Goal: Task Accomplishment & Management: Manage account settings

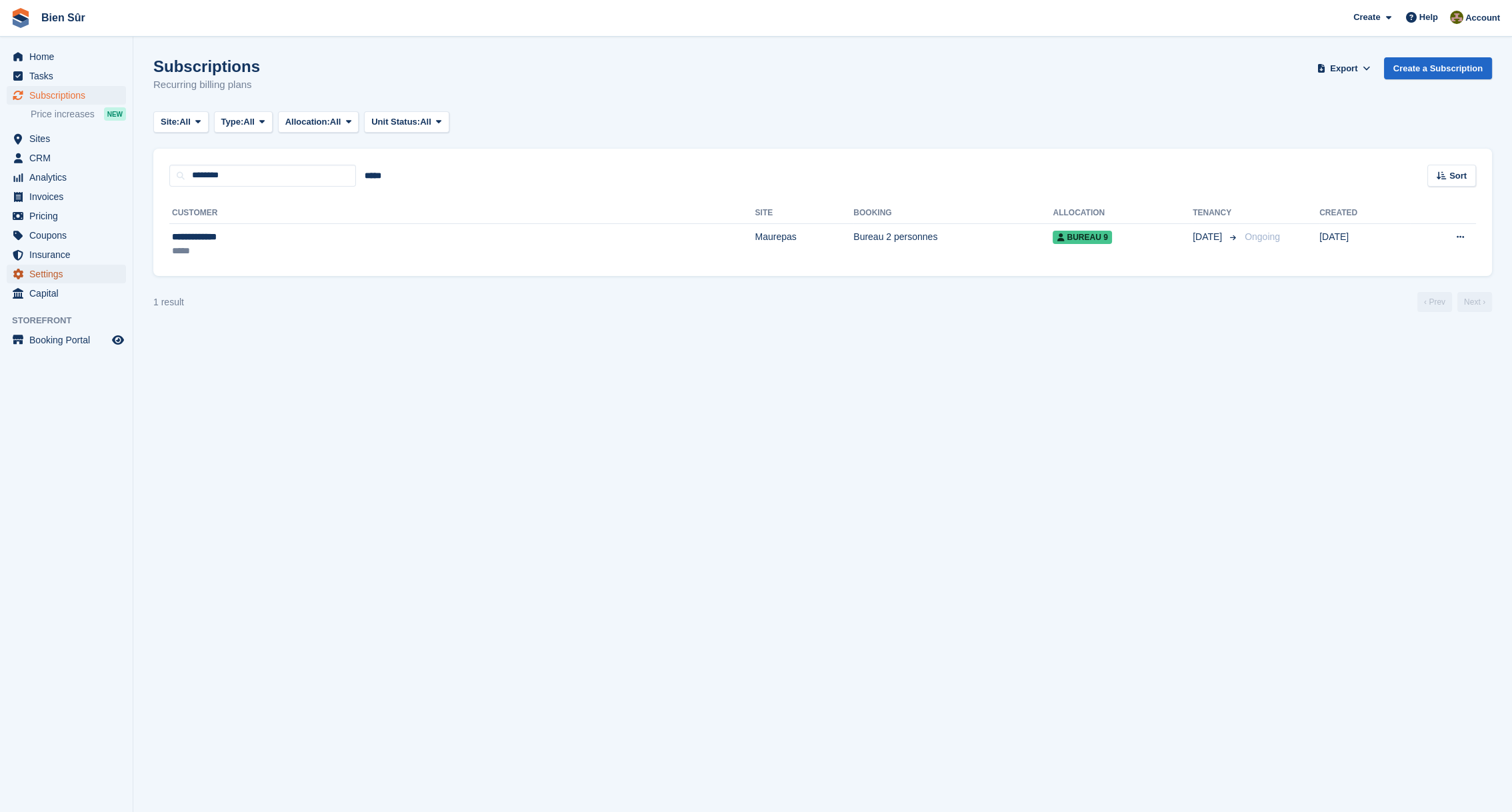
click at [48, 273] on span "Settings" at bounding box center [69, 273] width 80 height 18
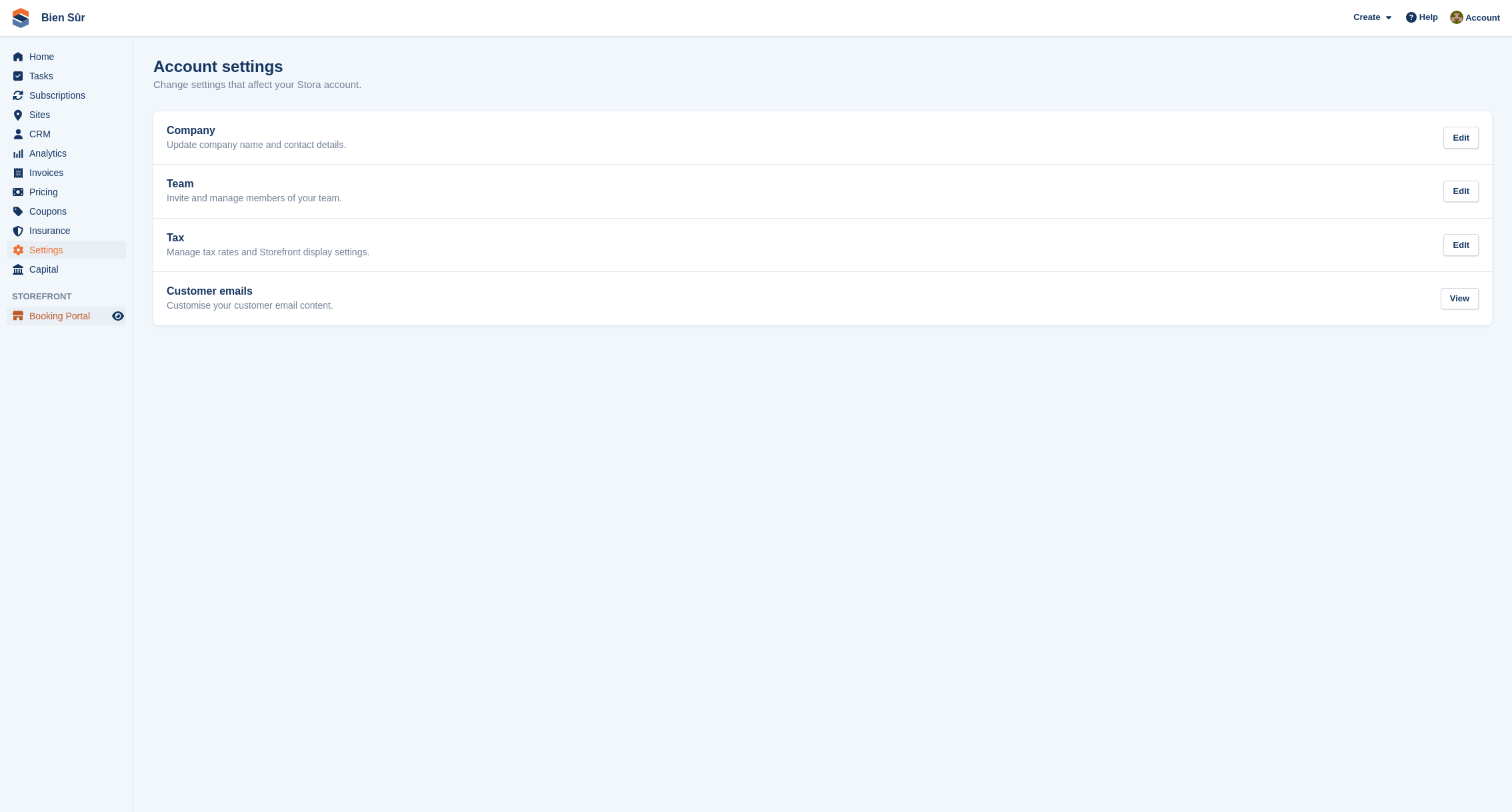
click at [56, 314] on span "Booking Portal" at bounding box center [69, 315] width 80 height 18
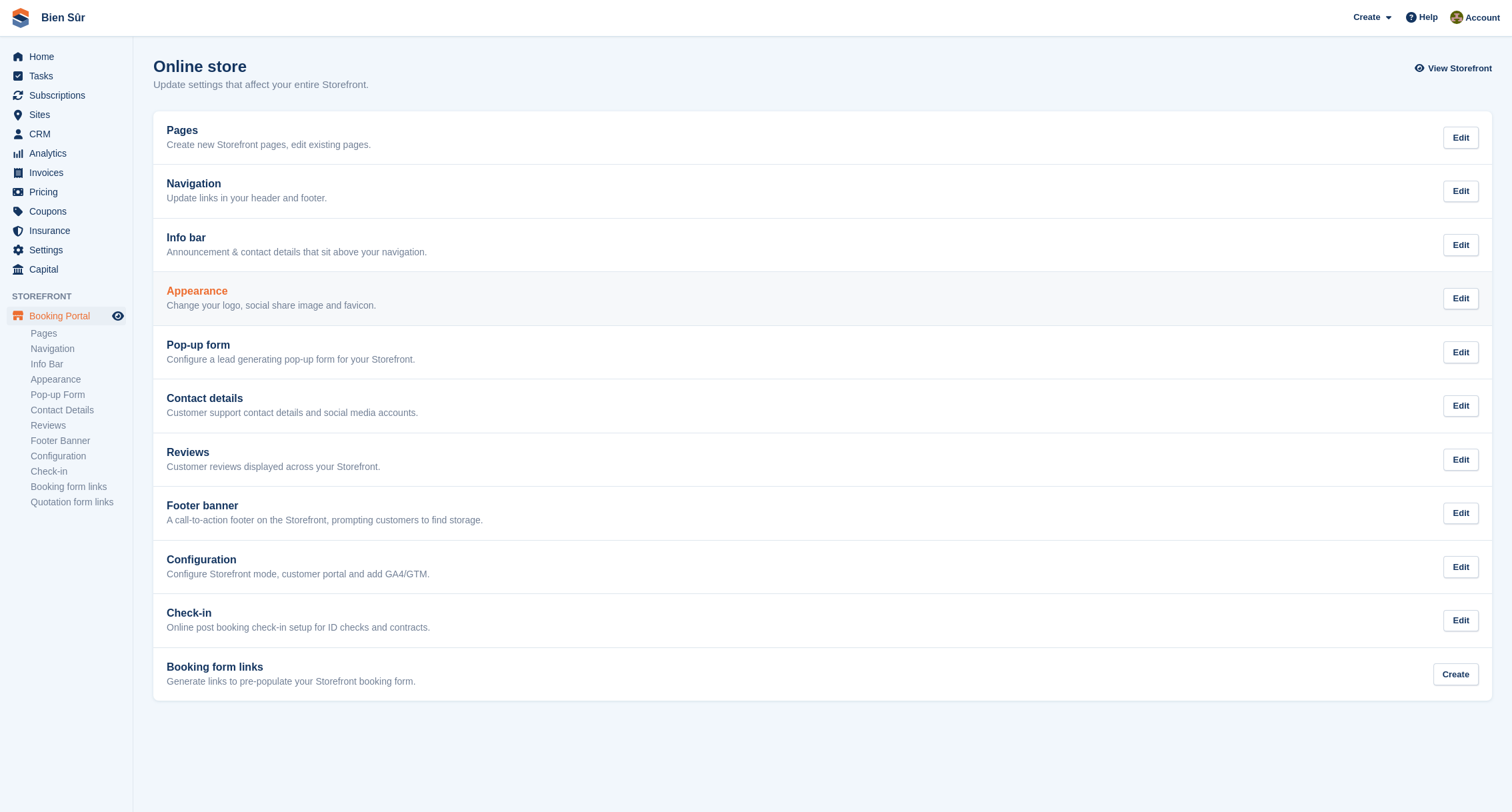
click at [193, 294] on h2 "Appearance" at bounding box center [271, 292] width 210 height 12
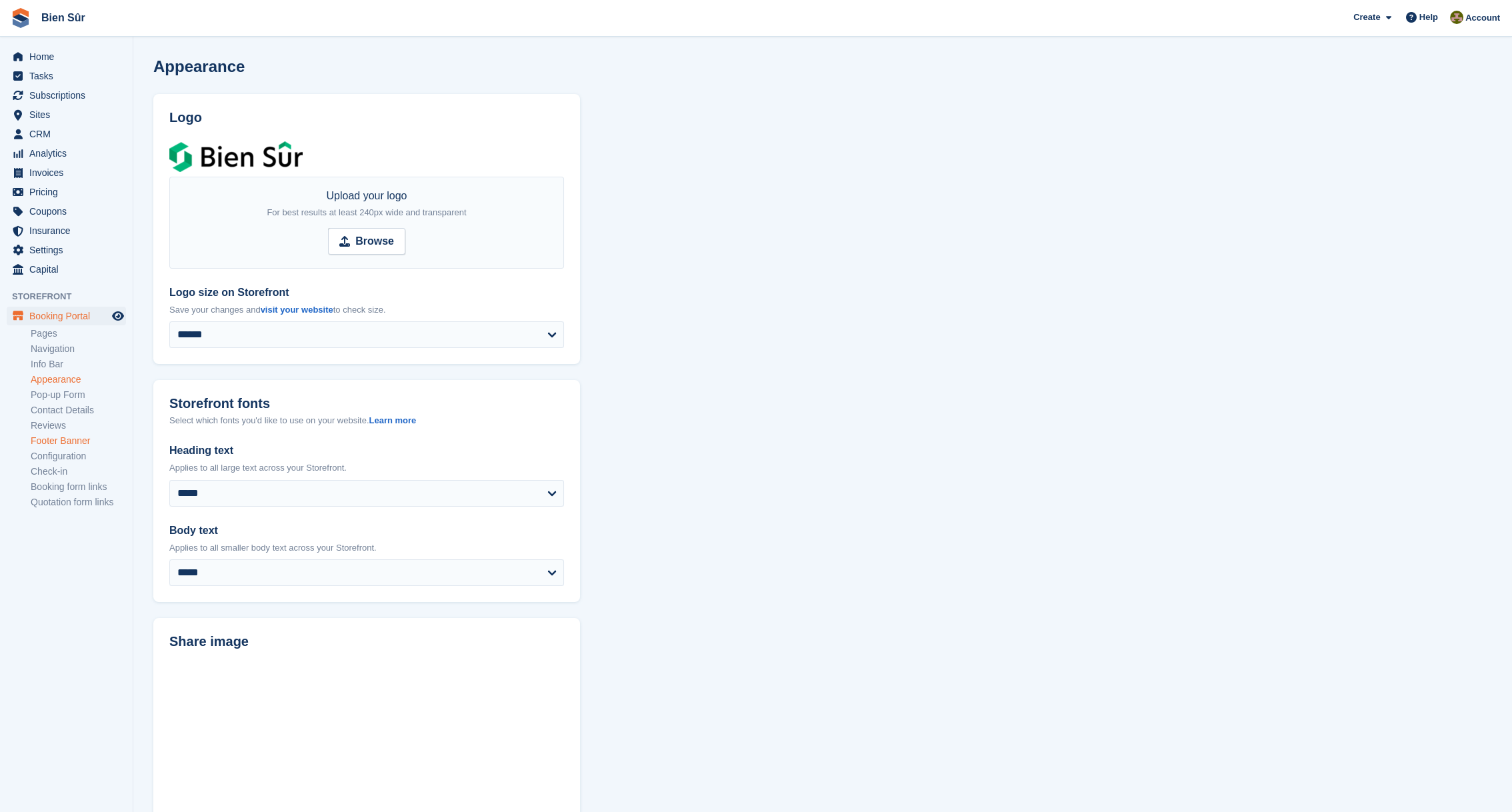
click at [54, 439] on link "Footer Banner" at bounding box center [78, 440] width 95 height 12
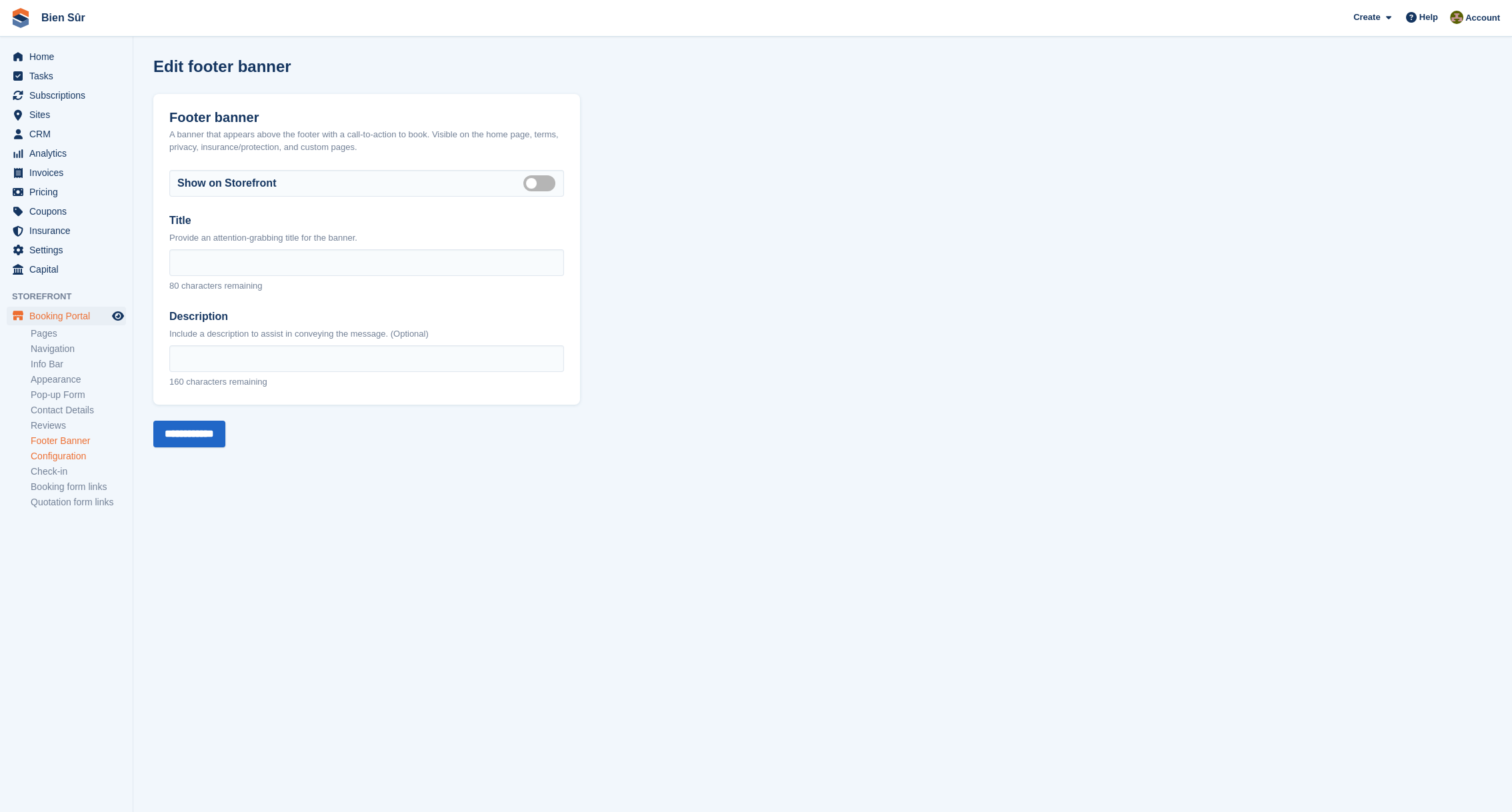
click at [58, 457] on link "Configuration" at bounding box center [78, 456] width 95 height 12
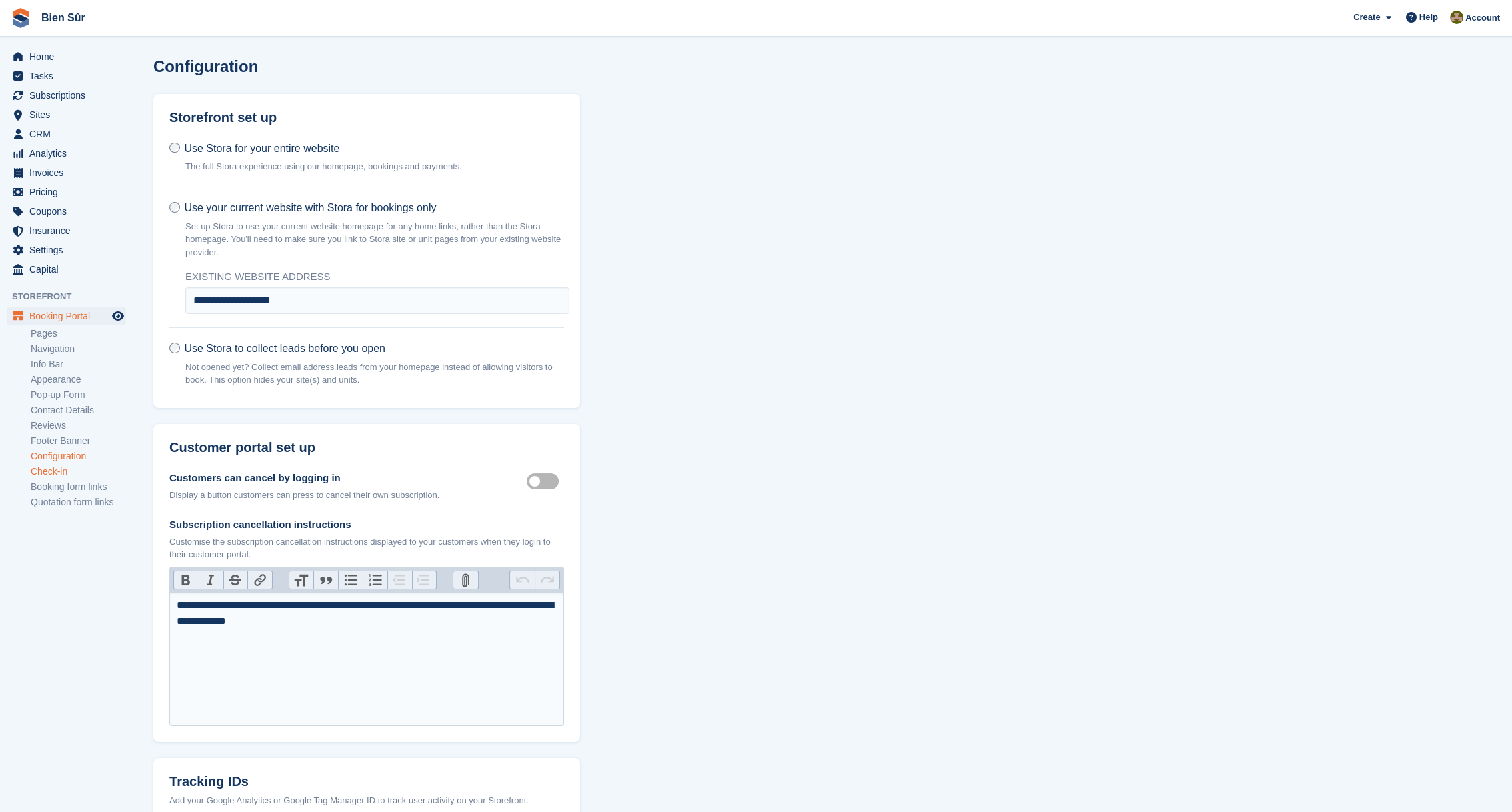
click at [55, 472] on link "Check-in" at bounding box center [78, 471] width 95 height 12
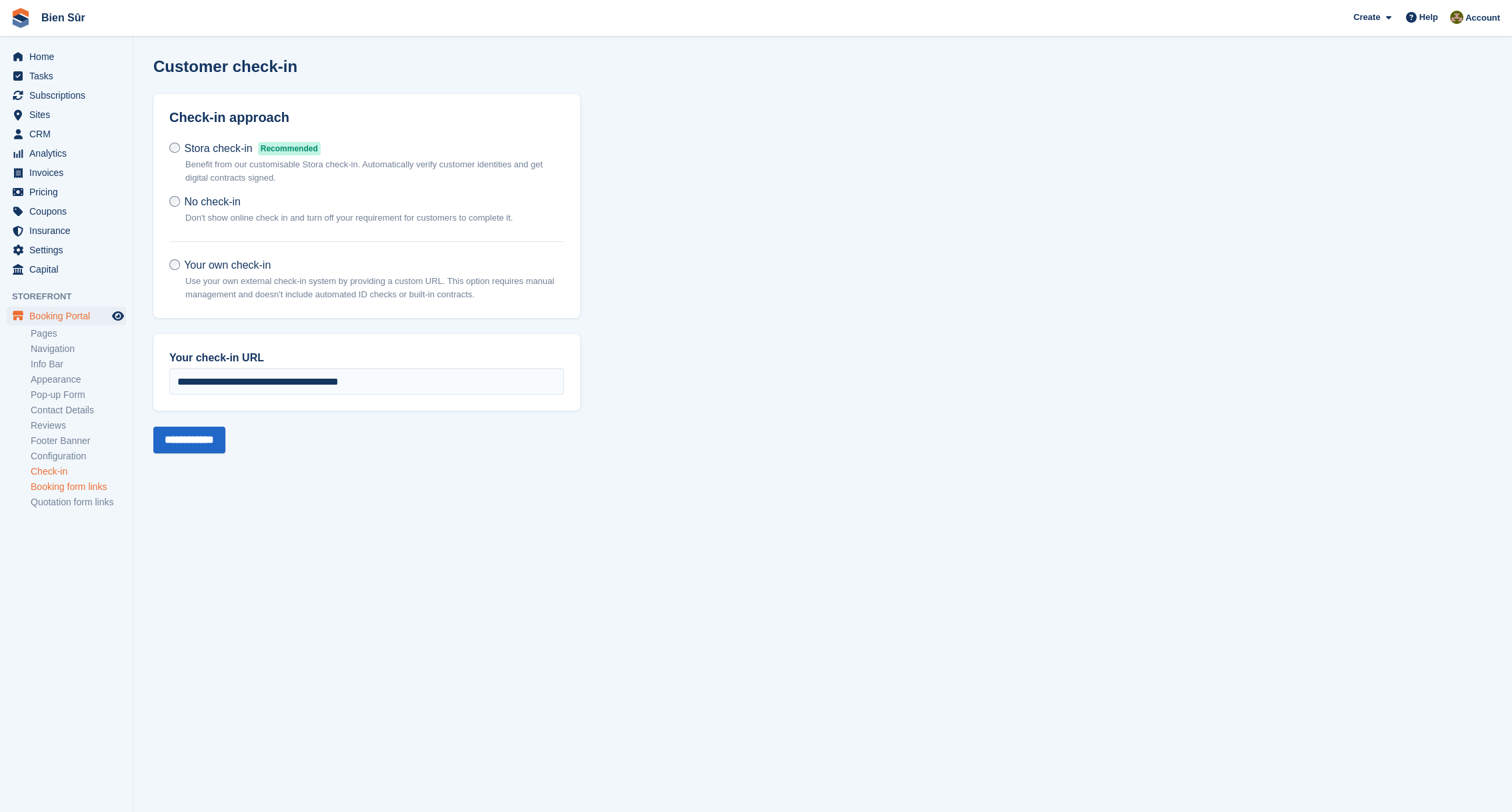
click at [68, 485] on link "Booking form links" at bounding box center [78, 487] width 95 height 12
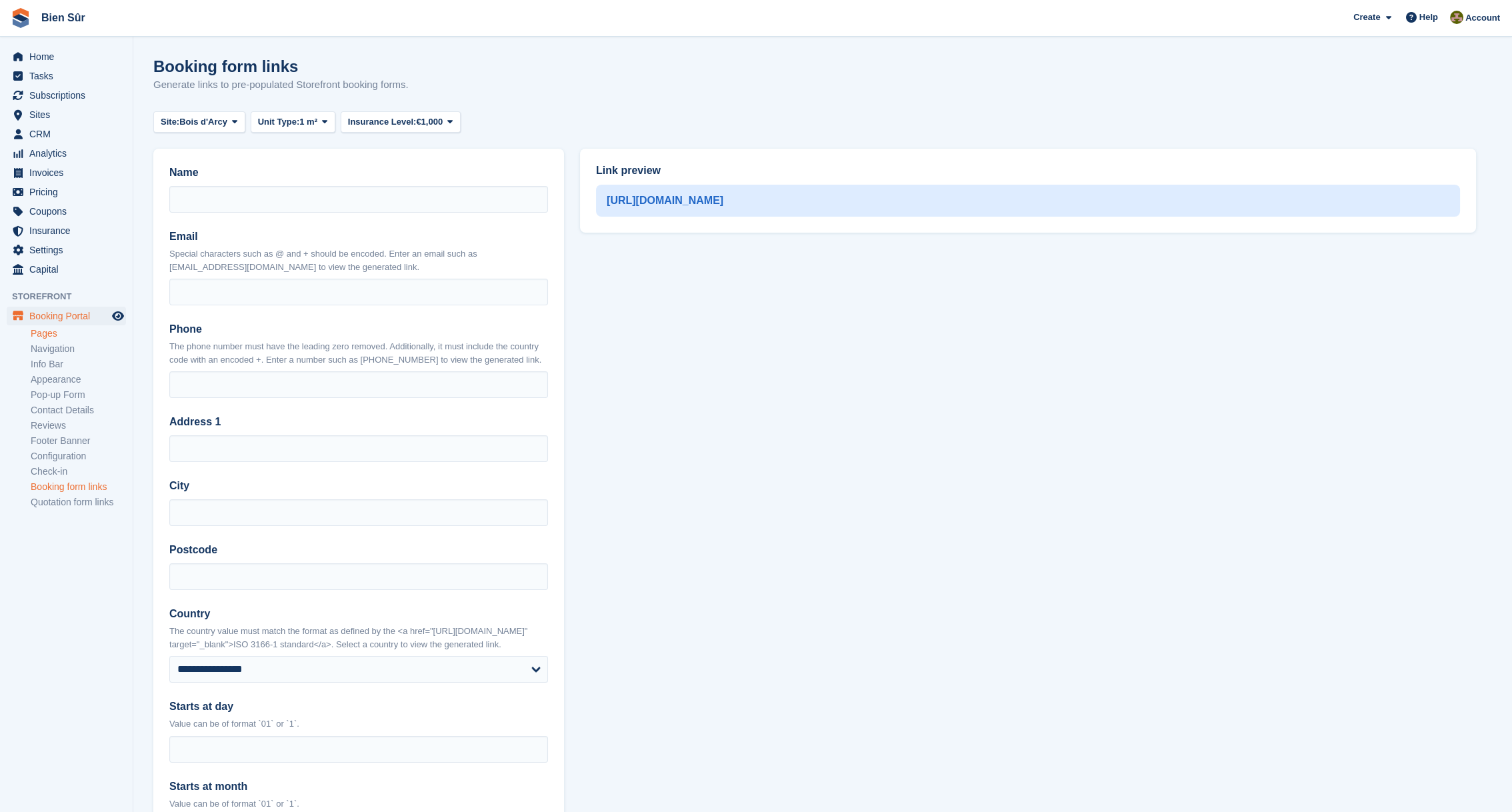
click at [48, 331] on link "Pages" at bounding box center [78, 334] width 95 height 12
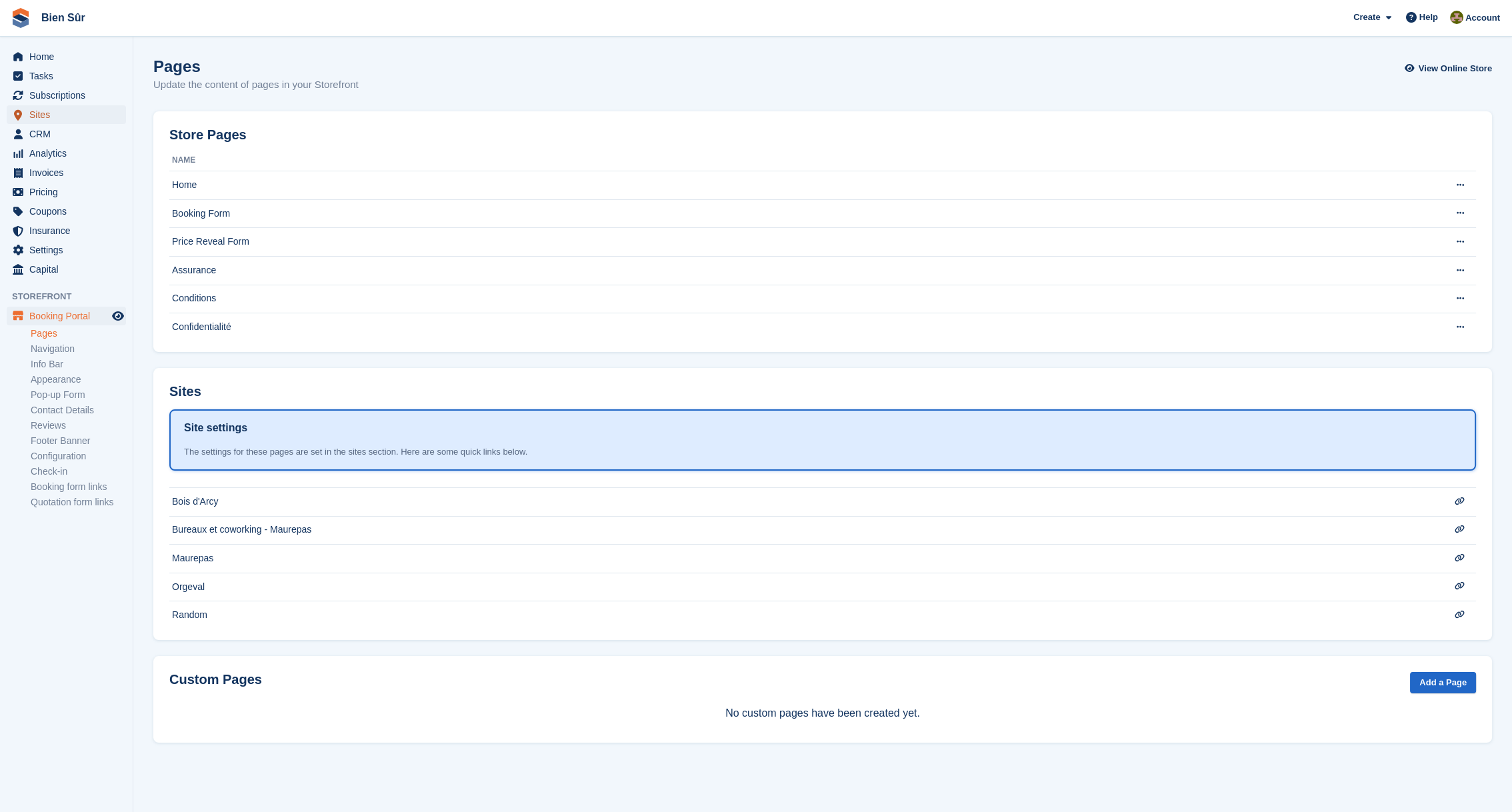
click at [38, 116] on span "Sites" at bounding box center [69, 114] width 80 height 18
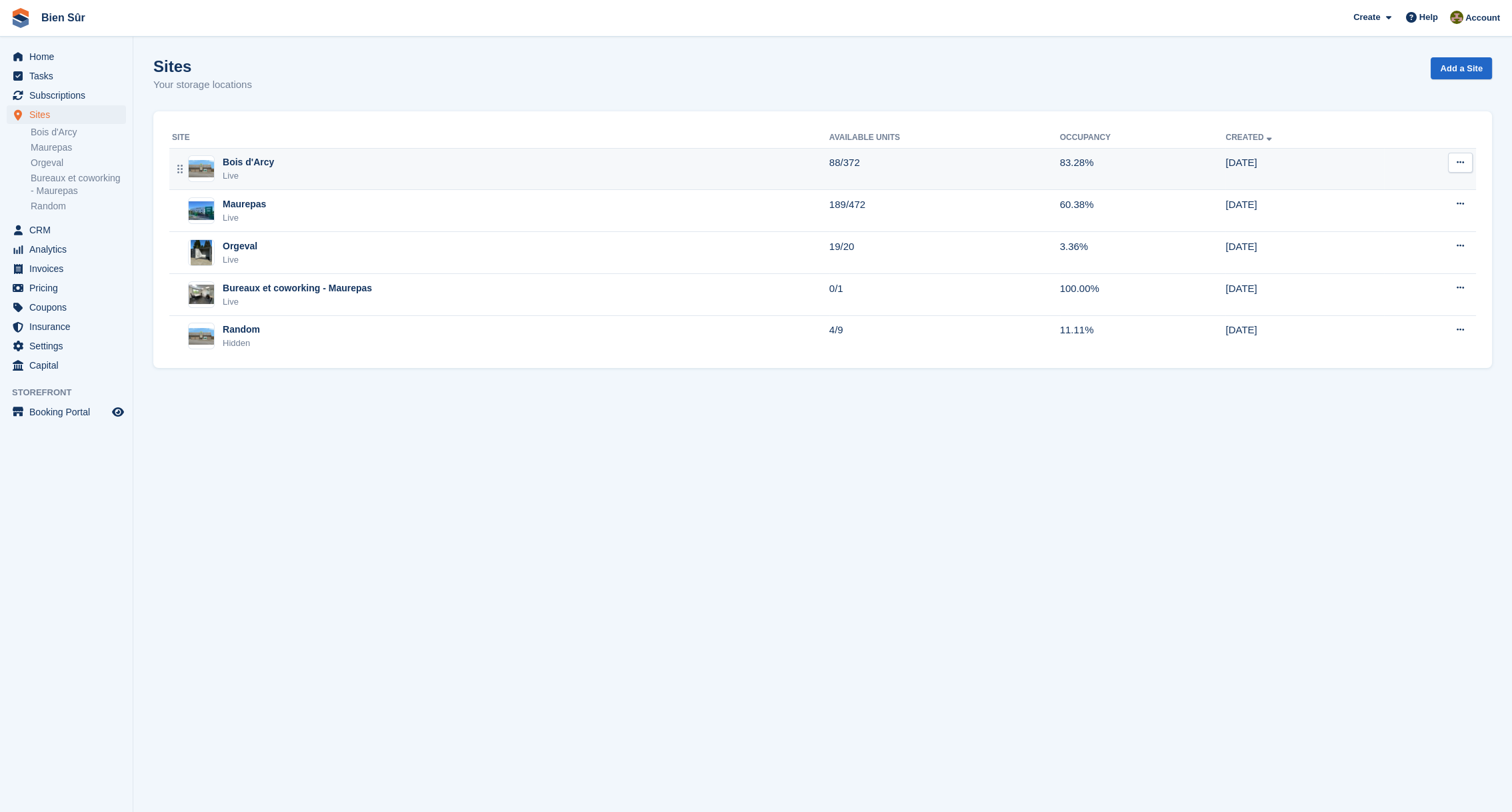
click at [494, 163] on div "Bois d'Arcy Live" at bounding box center [500, 168] width 657 height 27
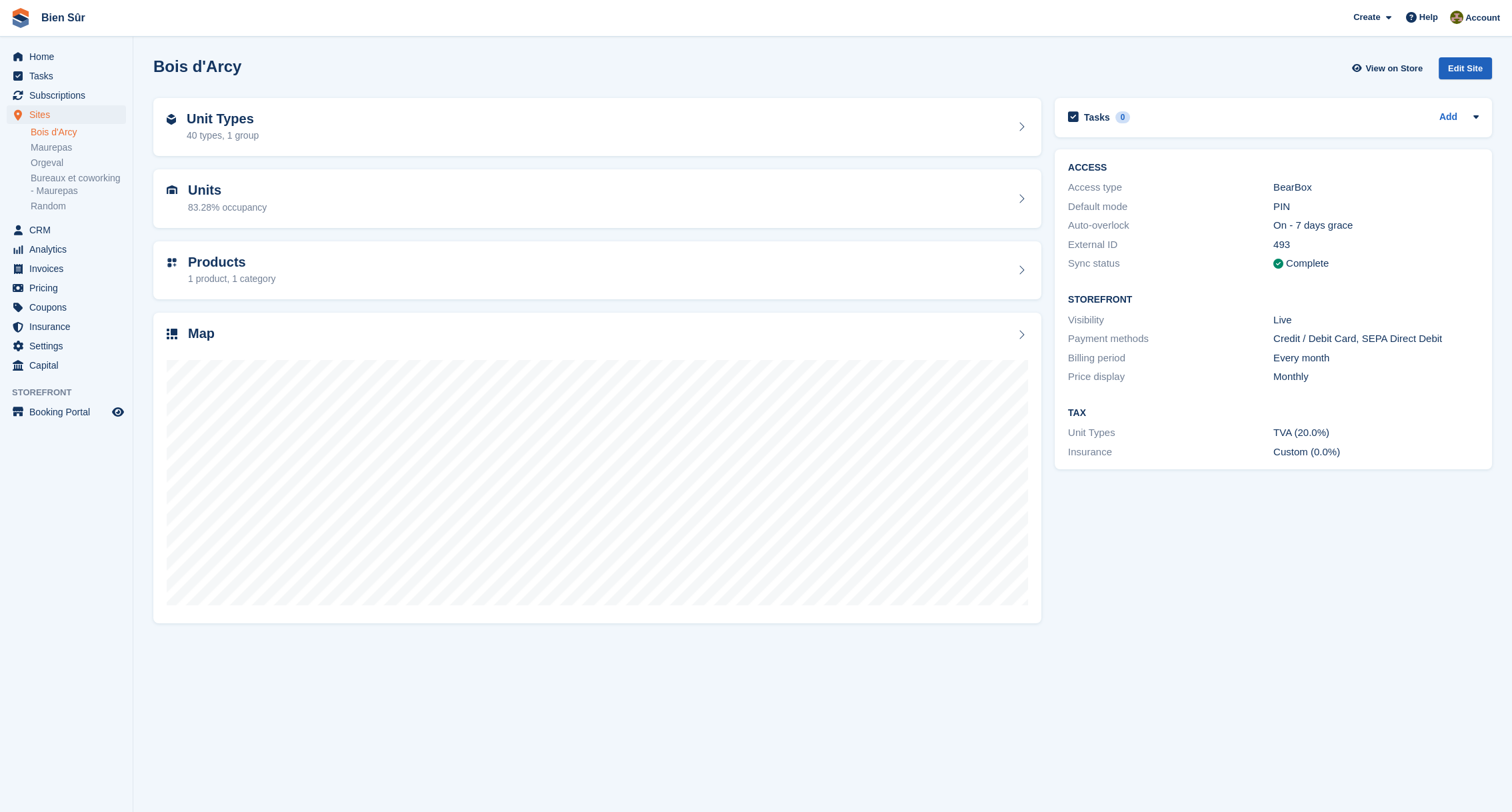
click at [1463, 66] on div "Edit Site" at bounding box center [1465, 68] width 54 height 22
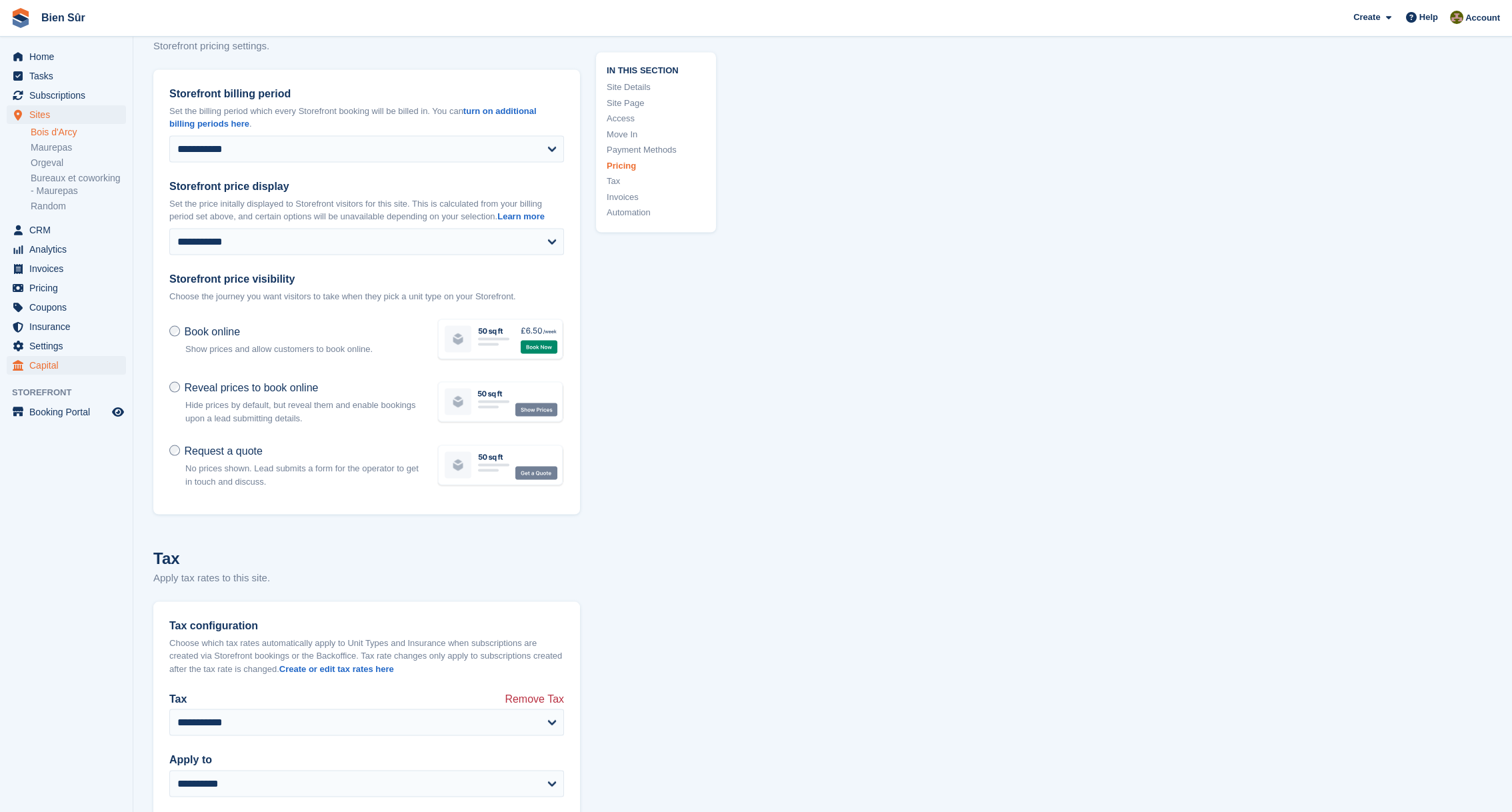
scroll to position [5394, 0]
click at [51, 413] on span "Booking Portal" at bounding box center [69, 411] width 80 height 18
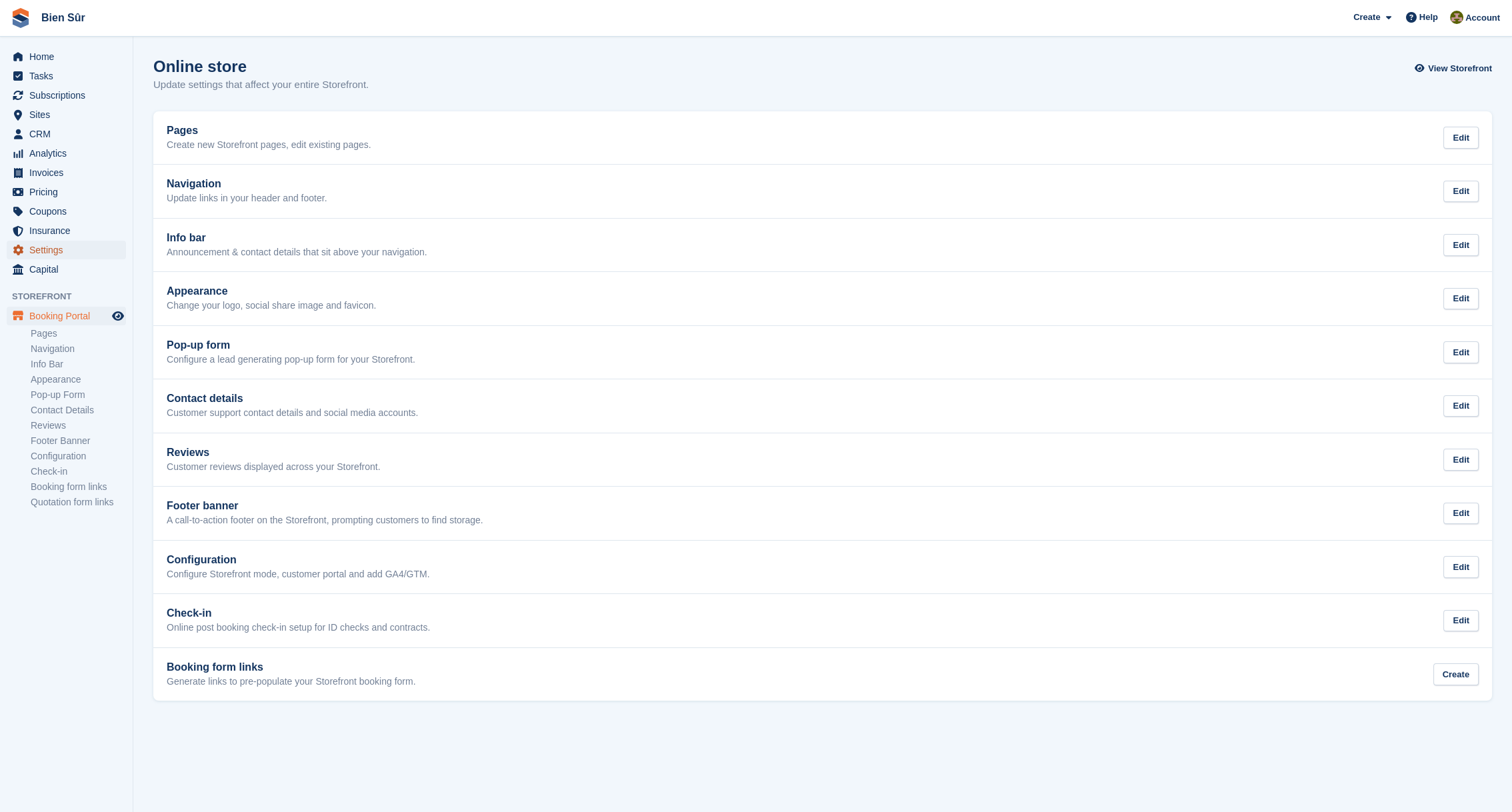
click at [58, 242] on span "Settings" at bounding box center [69, 249] width 80 height 18
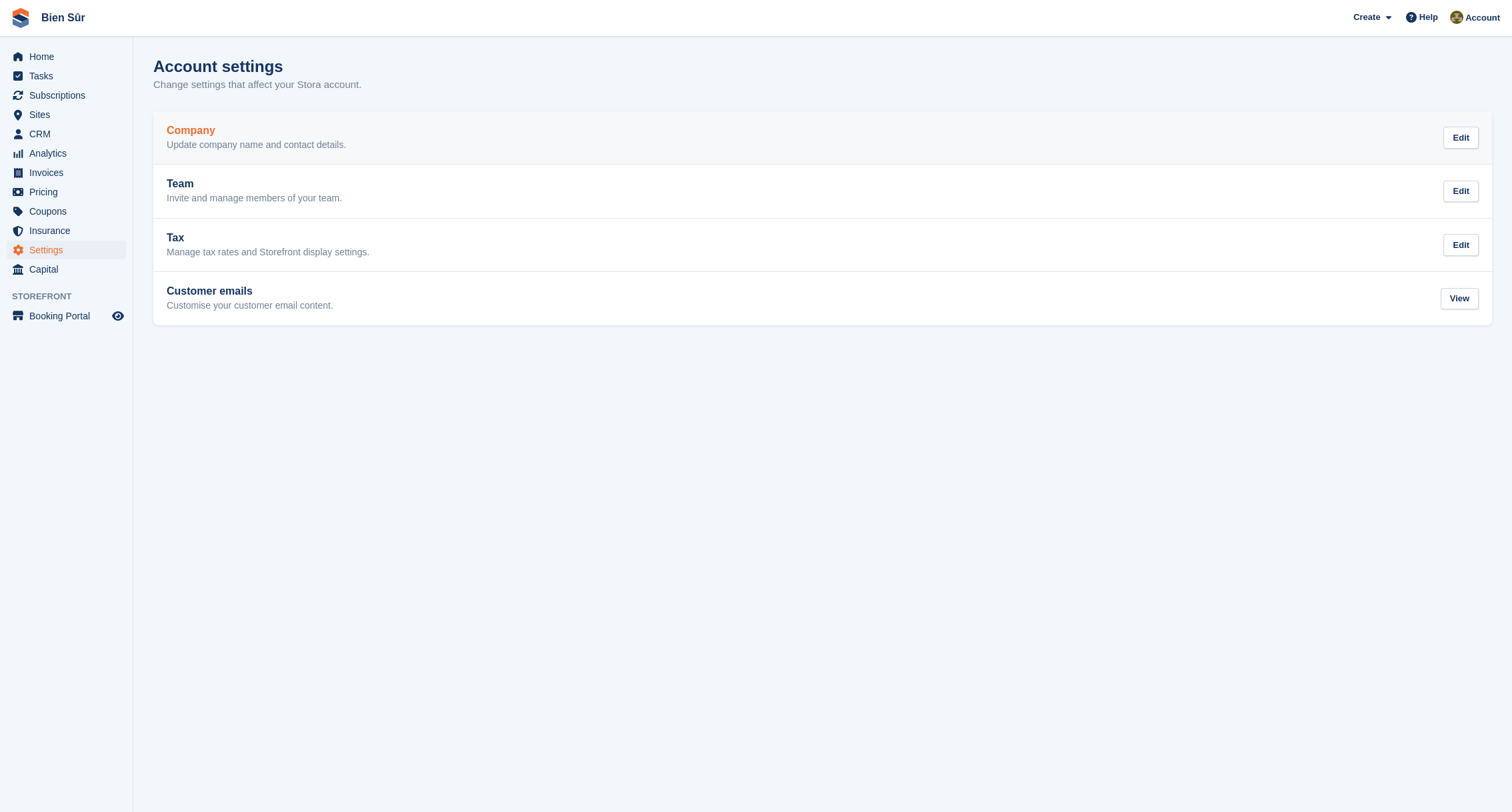
click at [211, 135] on h2 "Company" at bounding box center [256, 130] width 180 height 12
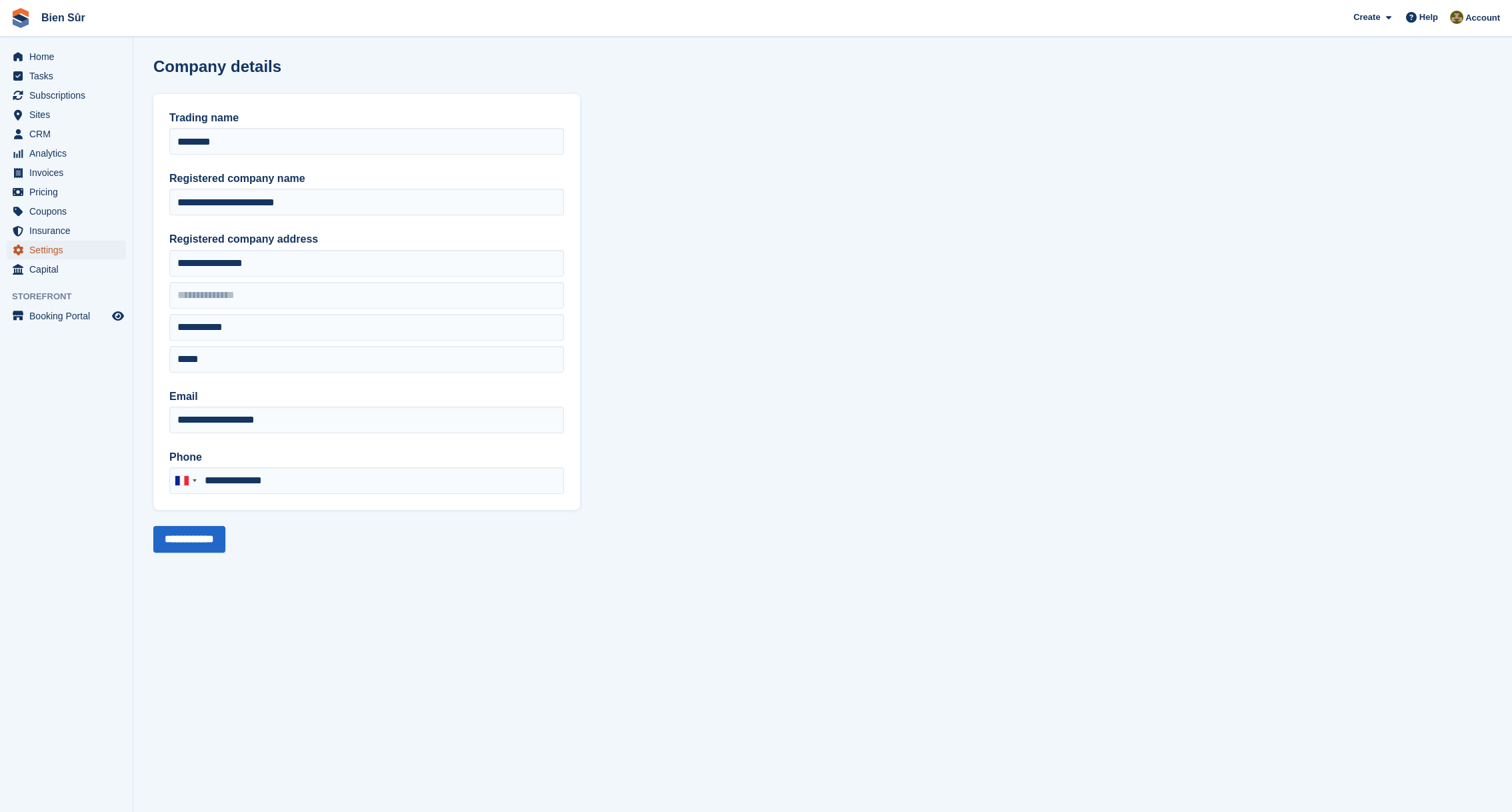
click at [45, 245] on span "Settings" at bounding box center [69, 249] width 80 height 18
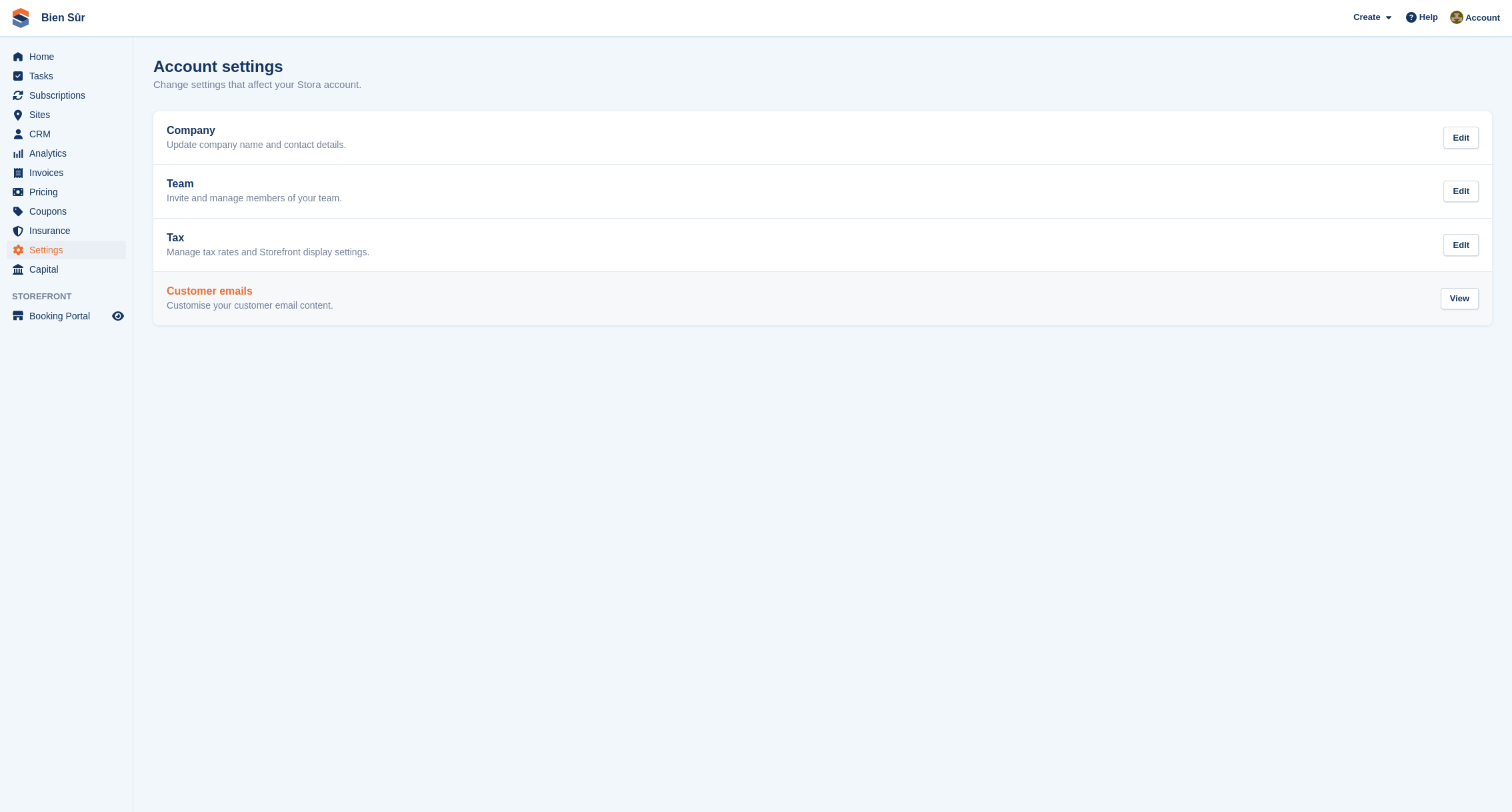
click at [196, 293] on h2 "Customer emails" at bounding box center [249, 292] width 167 height 12
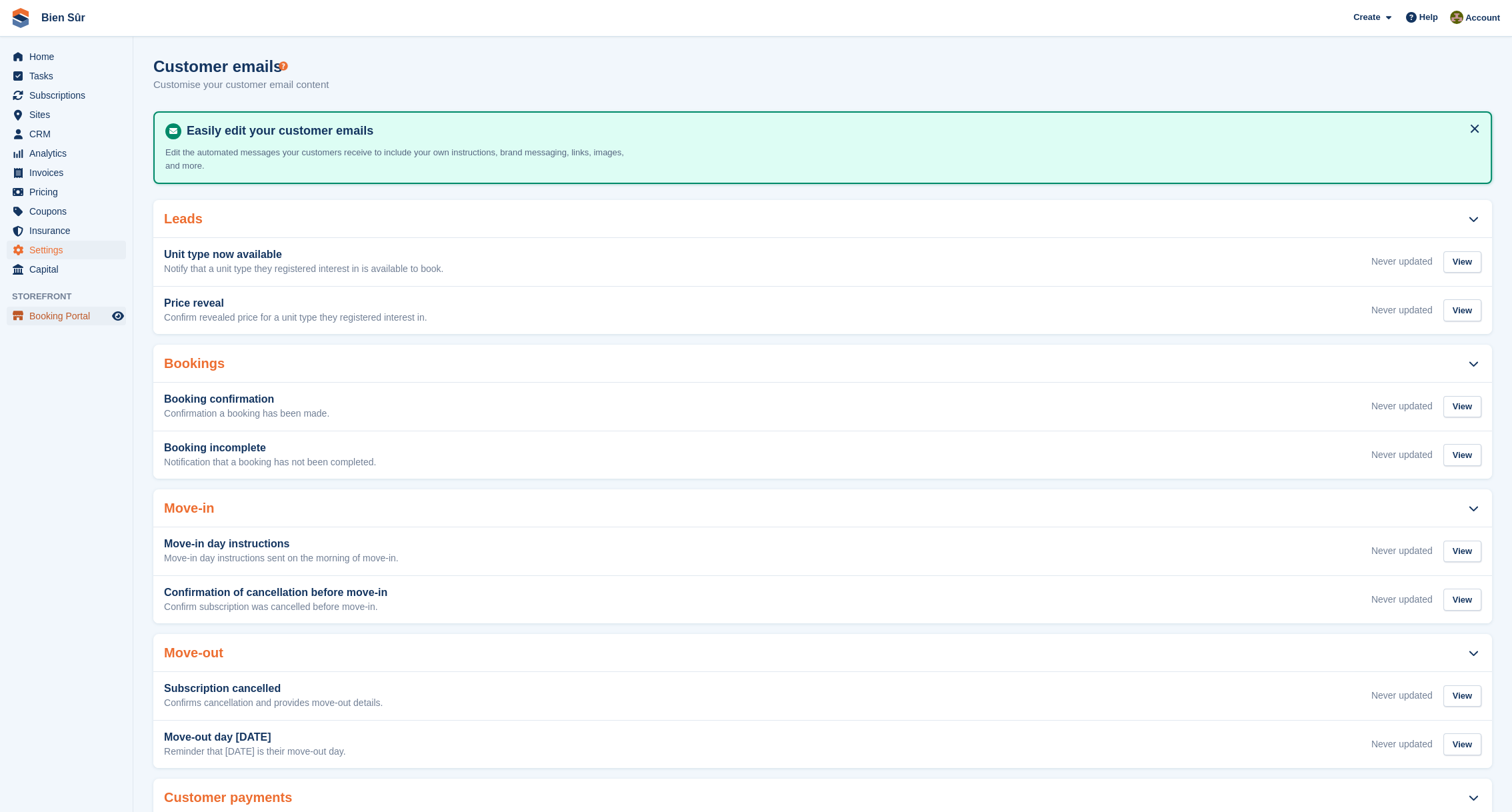
click at [40, 317] on span "Booking Portal" at bounding box center [69, 315] width 80 height 18
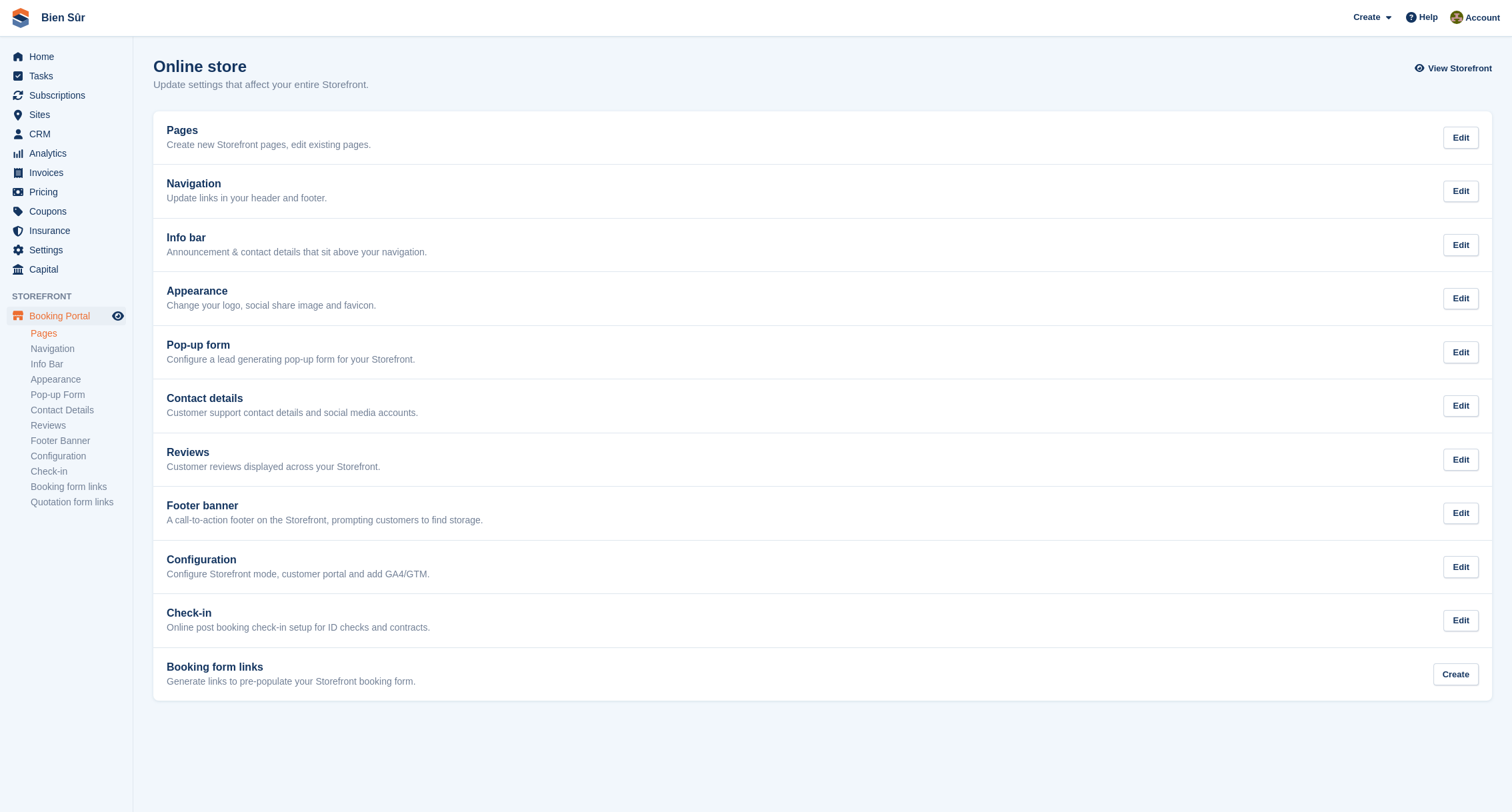
click at [47, 333] on link "Pages" at bounding box center [78, 334] width 95 height 12
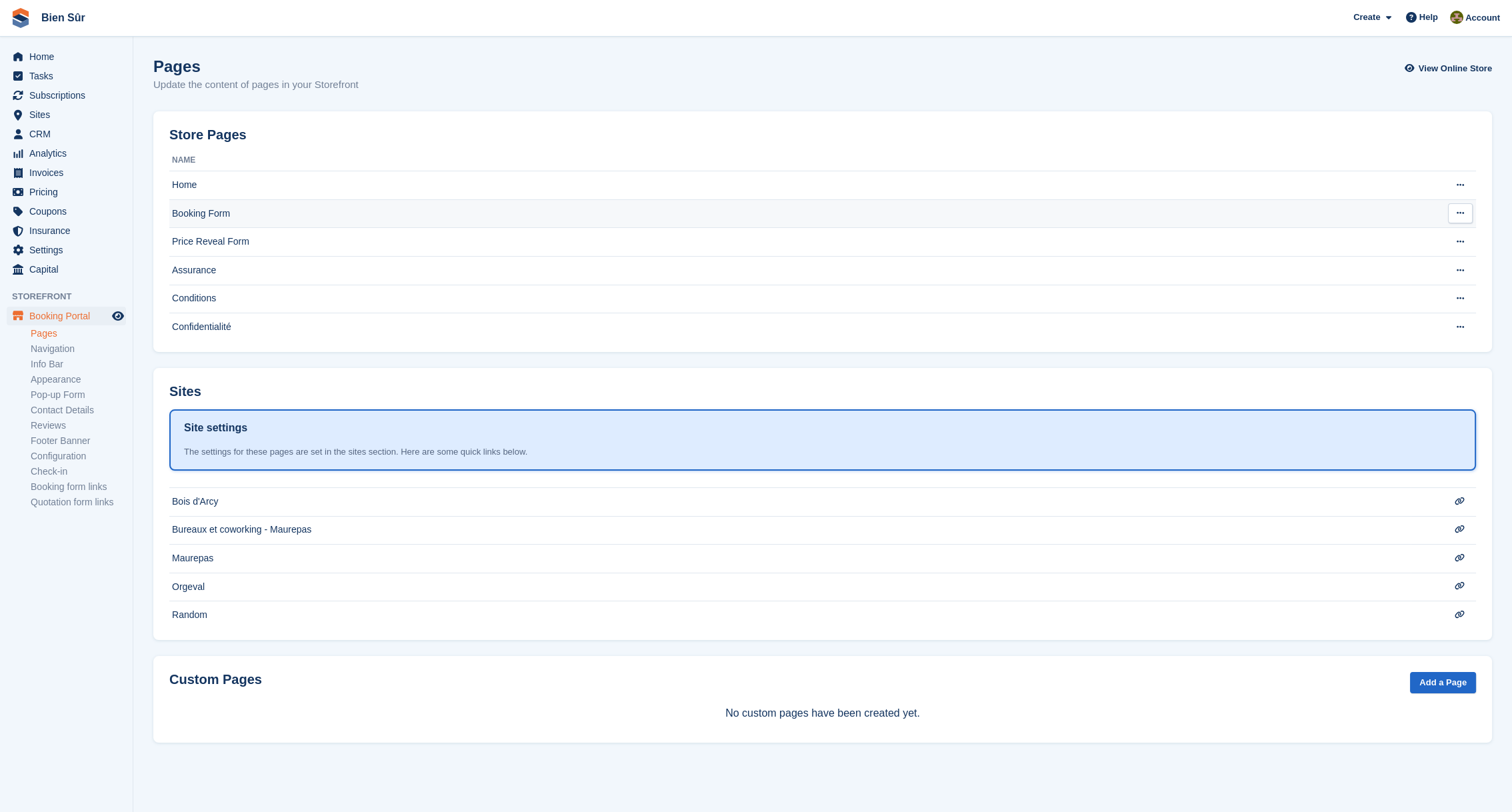
click at [204, 217] on td "Booking Form" at bounding box center [789, 213] width 1241 height 29
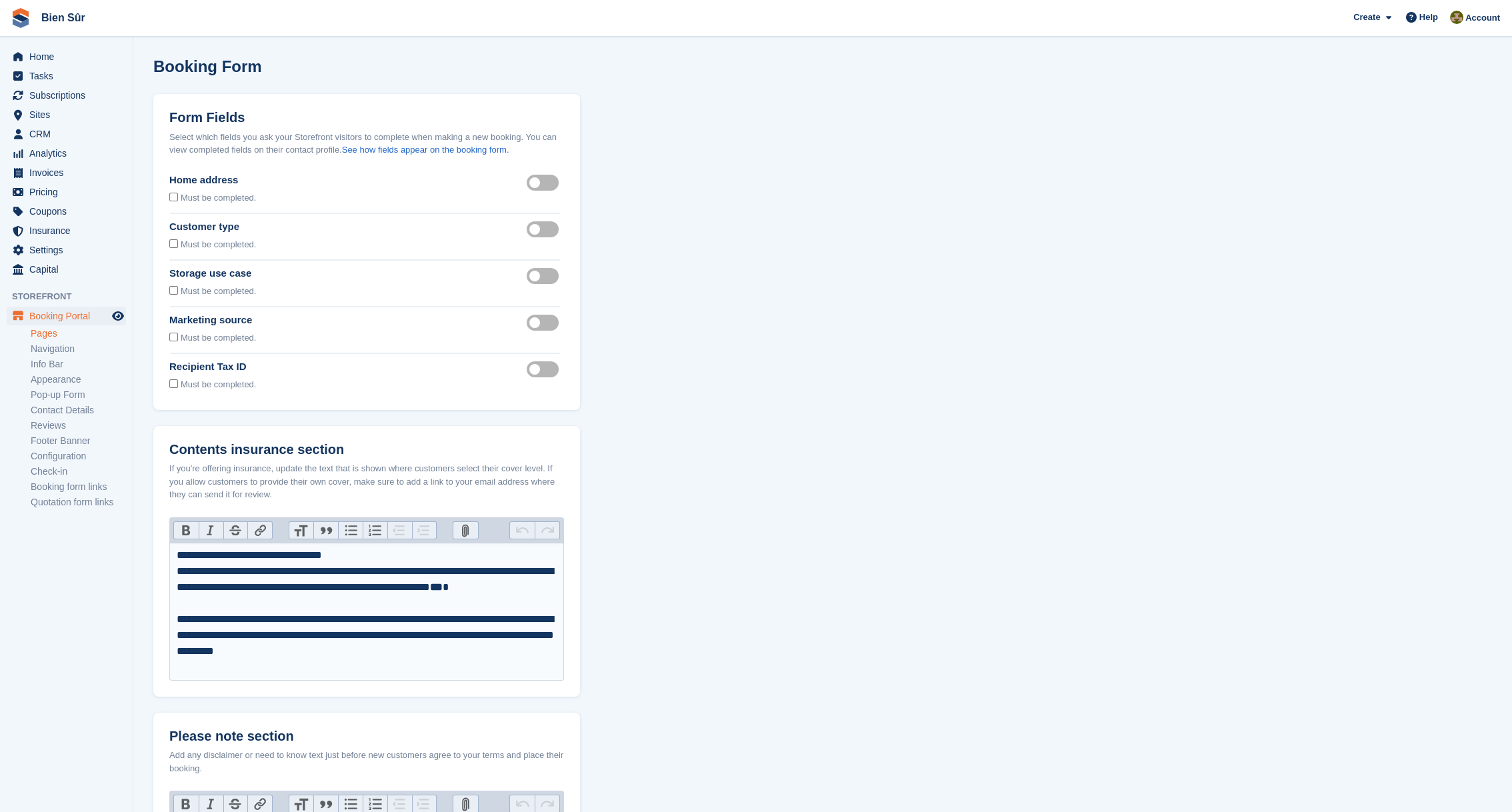
click at [45, 326] on ul "Pages Navigation Info Bar Appearance Pop-up Form Contact Details Reviews Footer…" at bounding box center [82, 417] width 102 height 184
click at [32, 335] on link "Pages" at bounding box center [78, 334] width 95 height 12
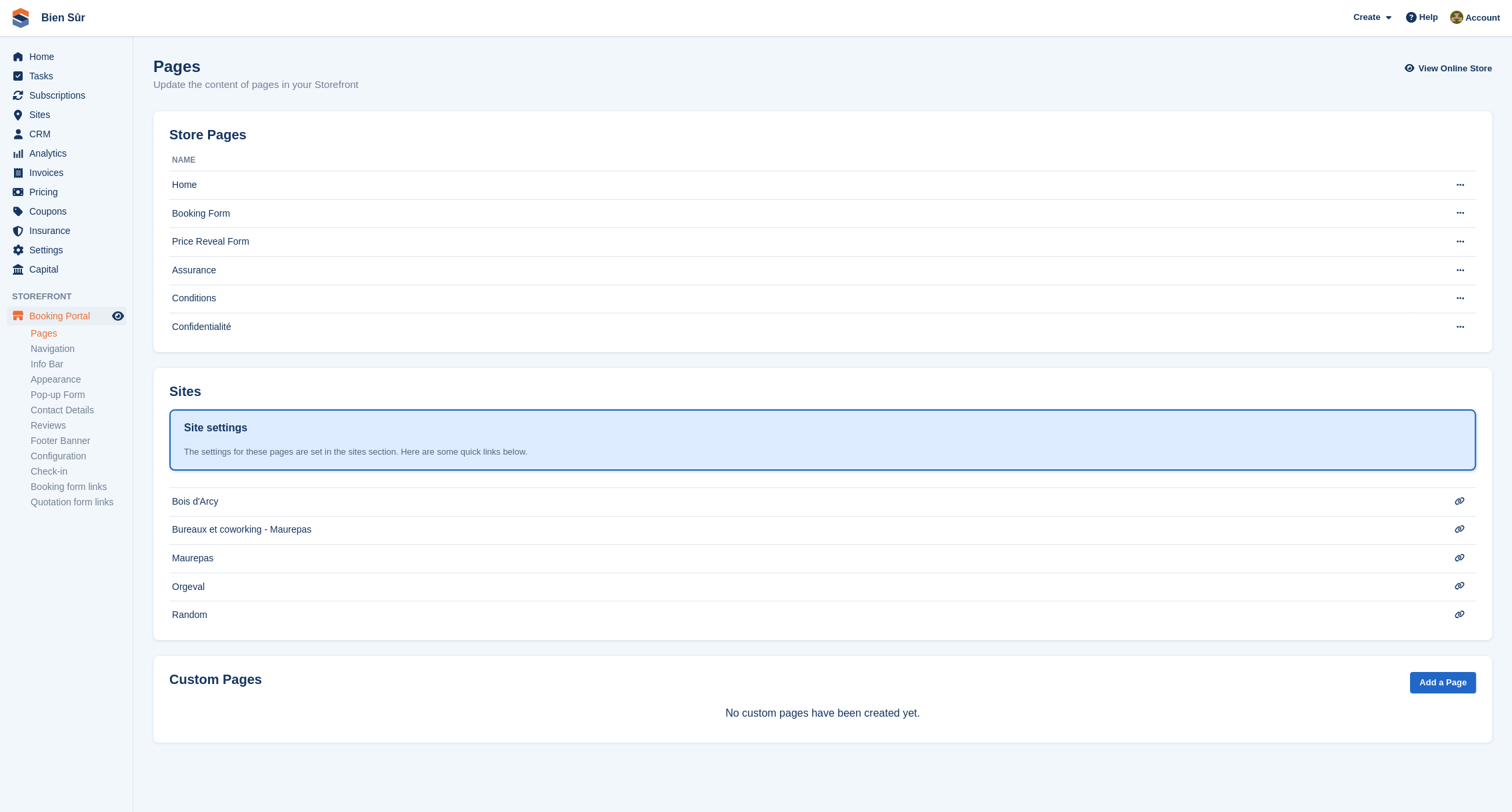
click at [41, 334] on link "Pages" at bounding box center [78, 334] width 95 height 12
click at [198, 217] on td "Booking Form" at bounding box center [789, 213] width 1241 height 29
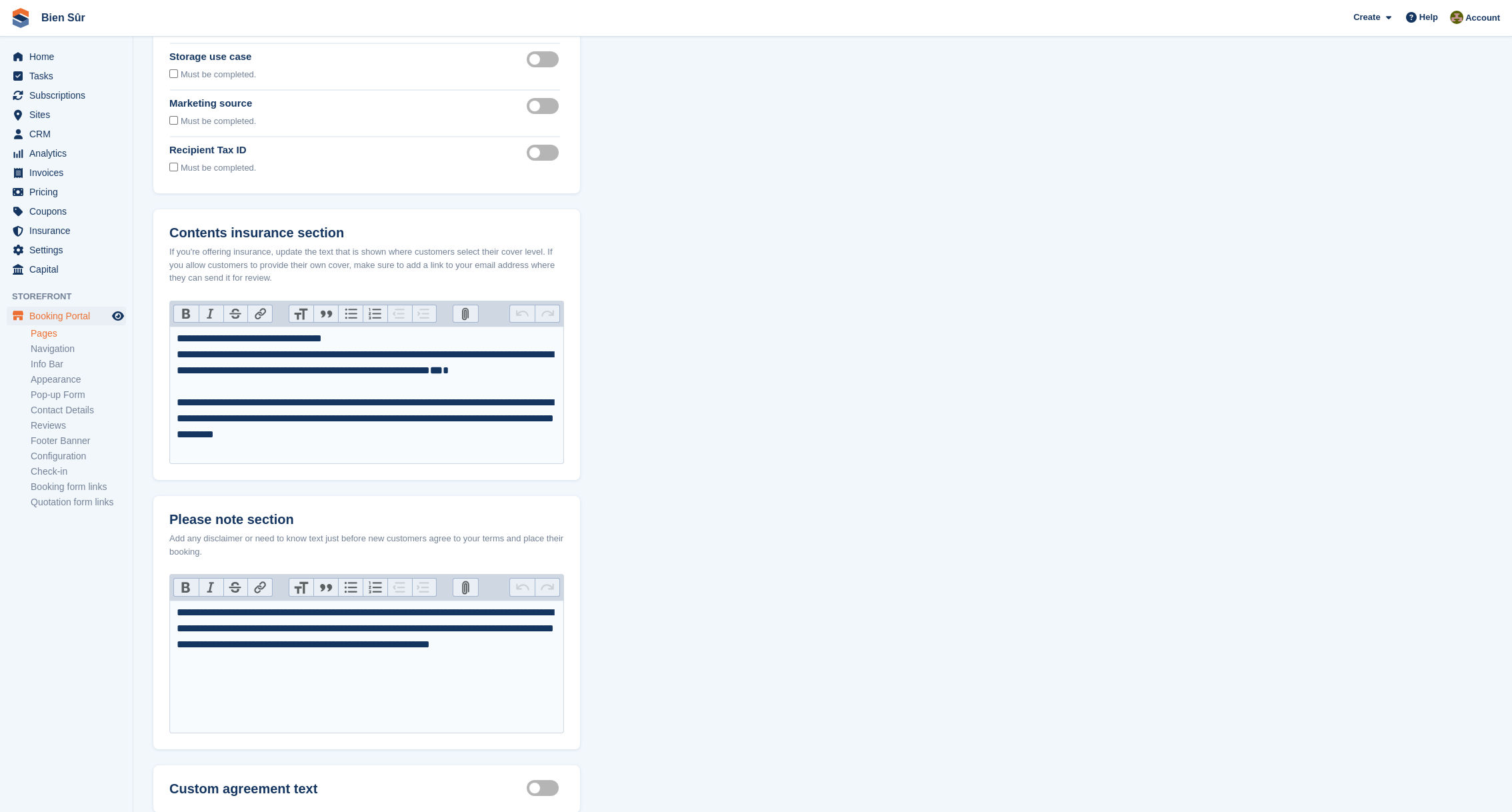
scroll to position [222, 0]
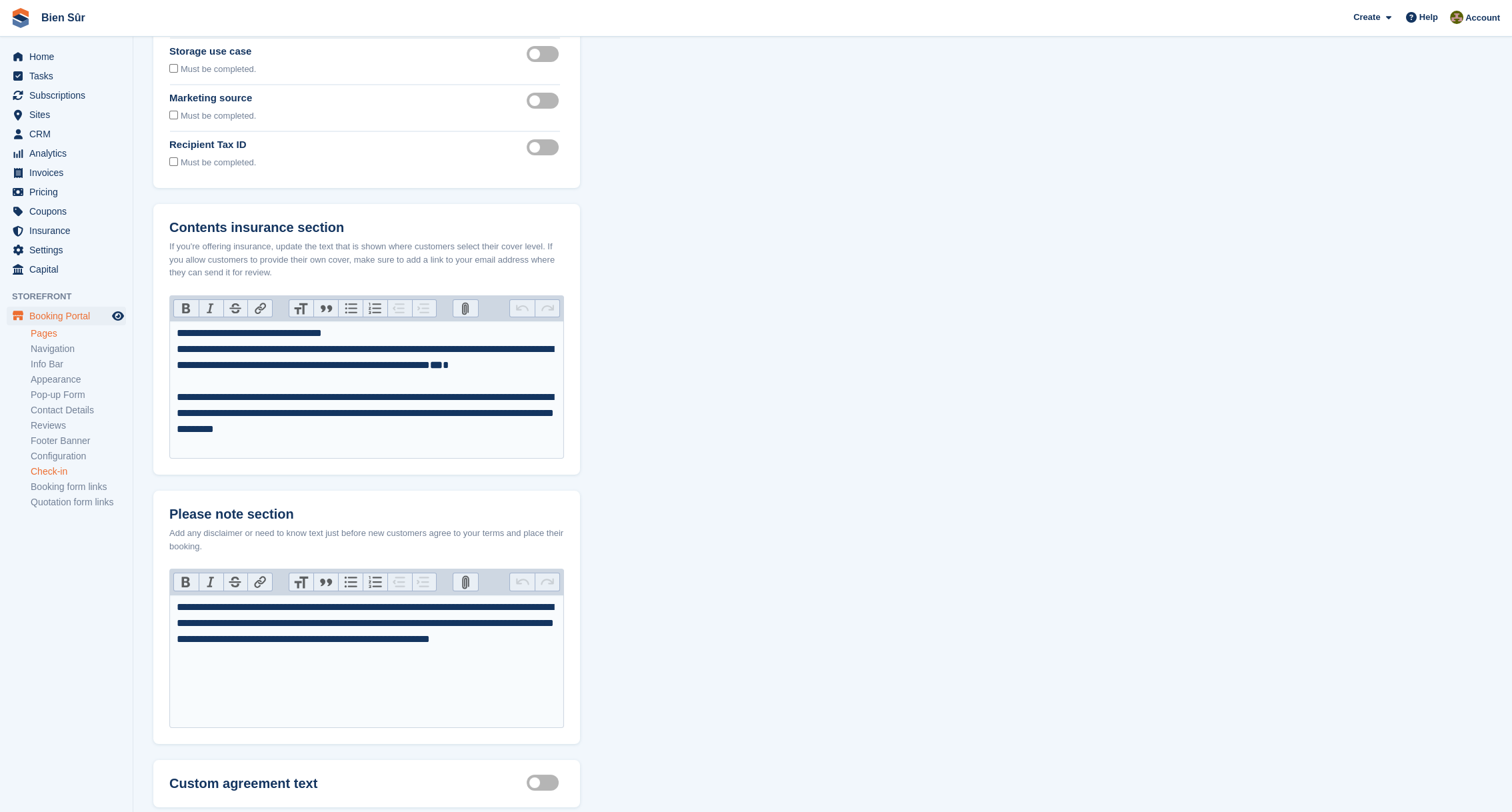
click at [59, 476] on link "Check-in" at bounding box center [78, 471] width 95 height 12
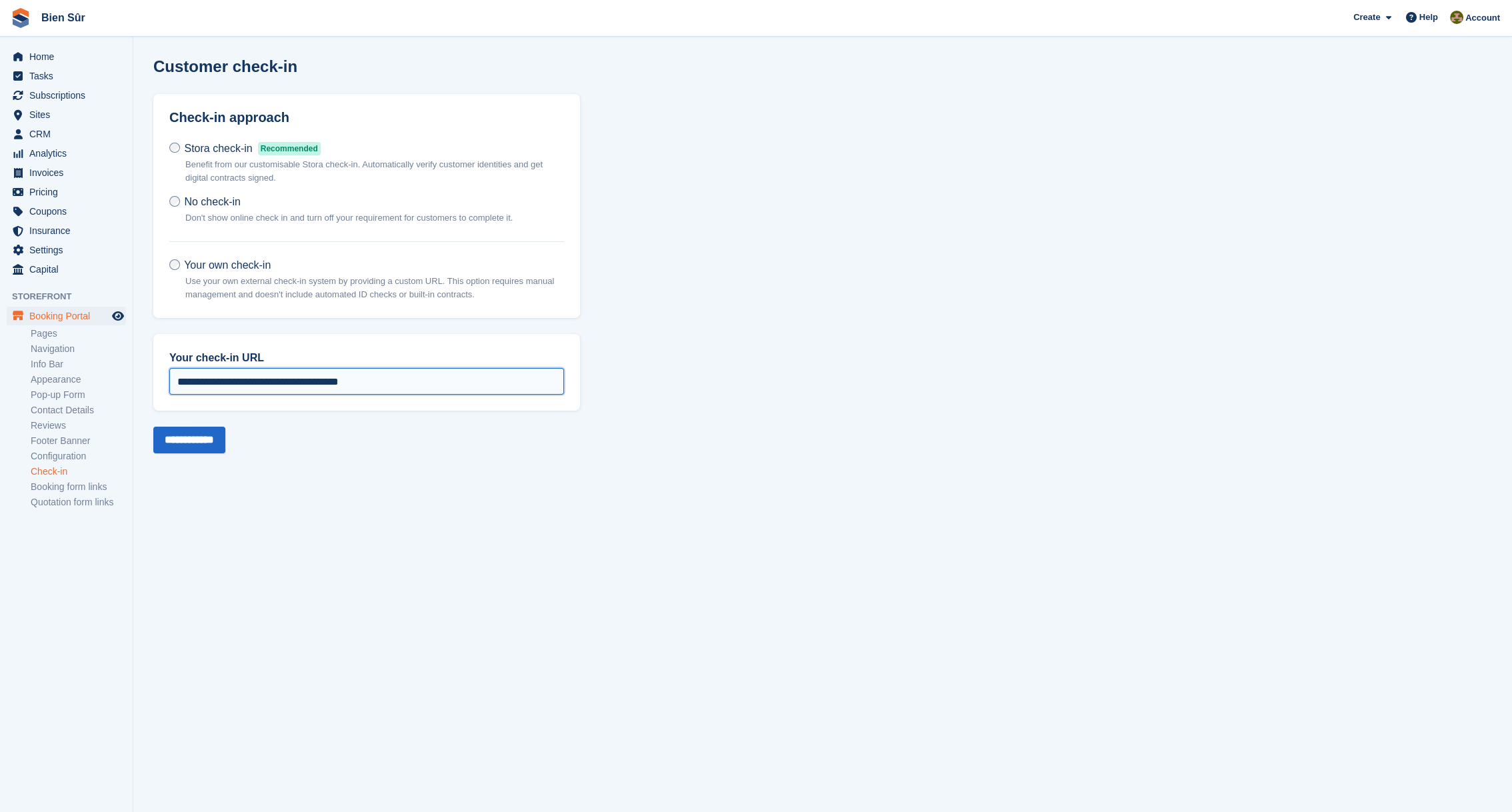
drag, startPoint x: 426, startPoint y: 375, endPoint x: 161, endPoint y: 373, distance: 265.0
click at [160, 374] on div "**********" at bounding box center [367, 372] width 426 height 77
